Goal: Transaction & Acquisition: Purchase product/service

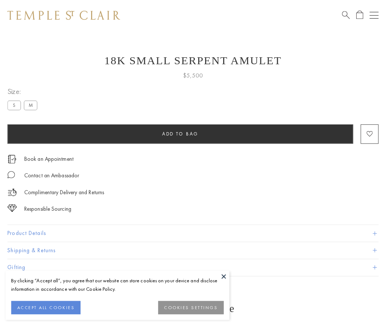
scroll to position [9, 0]
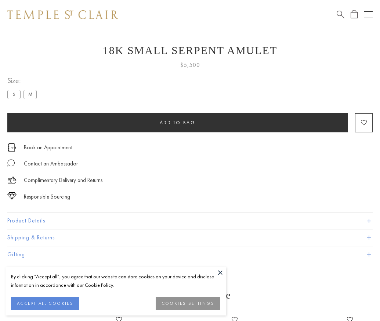
click at [177, 122] on span "Add to bag" at bounding box center [178, 122] width 36 height 6
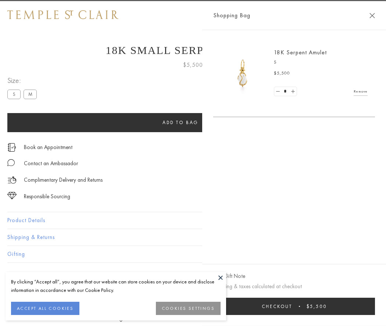
click at [368, 306] on button "Checkout $5,500" at bounding box center [294, 306] width 162 height 17
